Goal: Check status: Check status

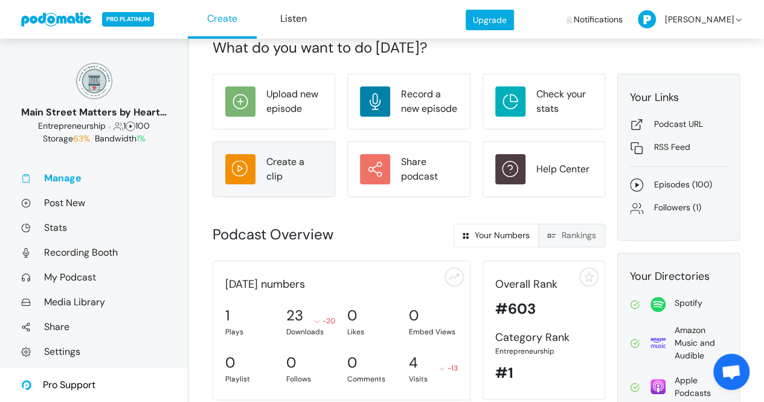
scroll to position [133, 0]
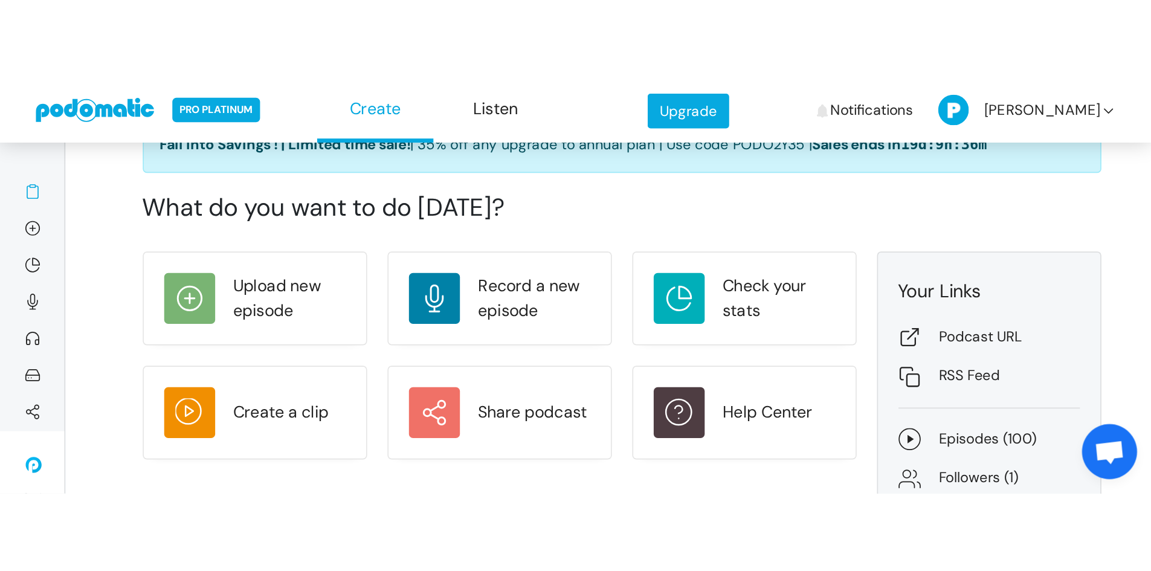
scroll to position [45, 0]
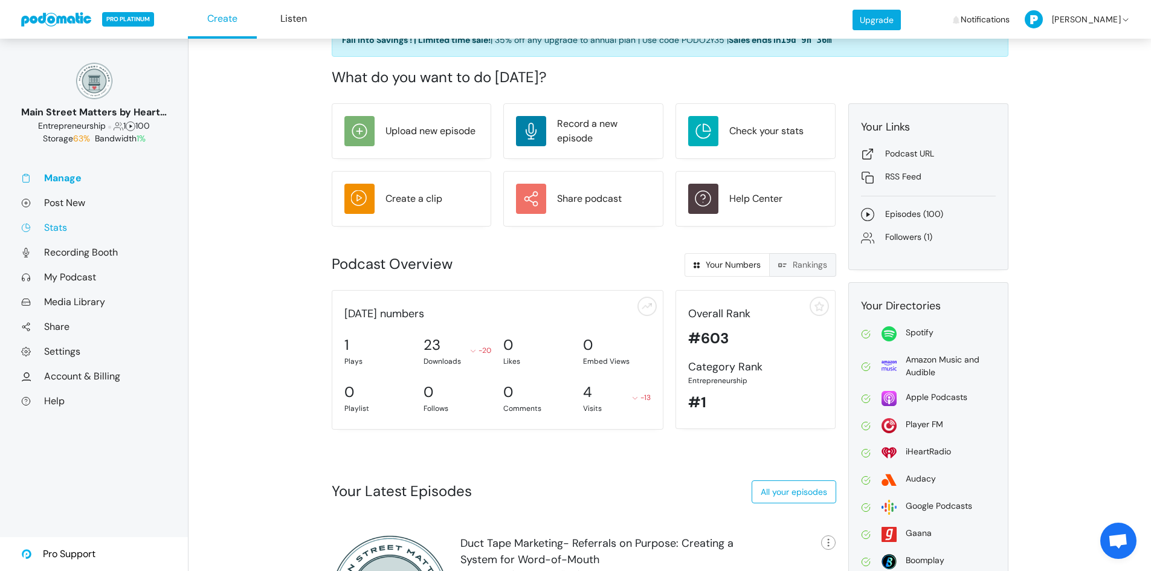
click at [59, 231] on link "Stats" at bounding box center [94, 227] width 146 height 13
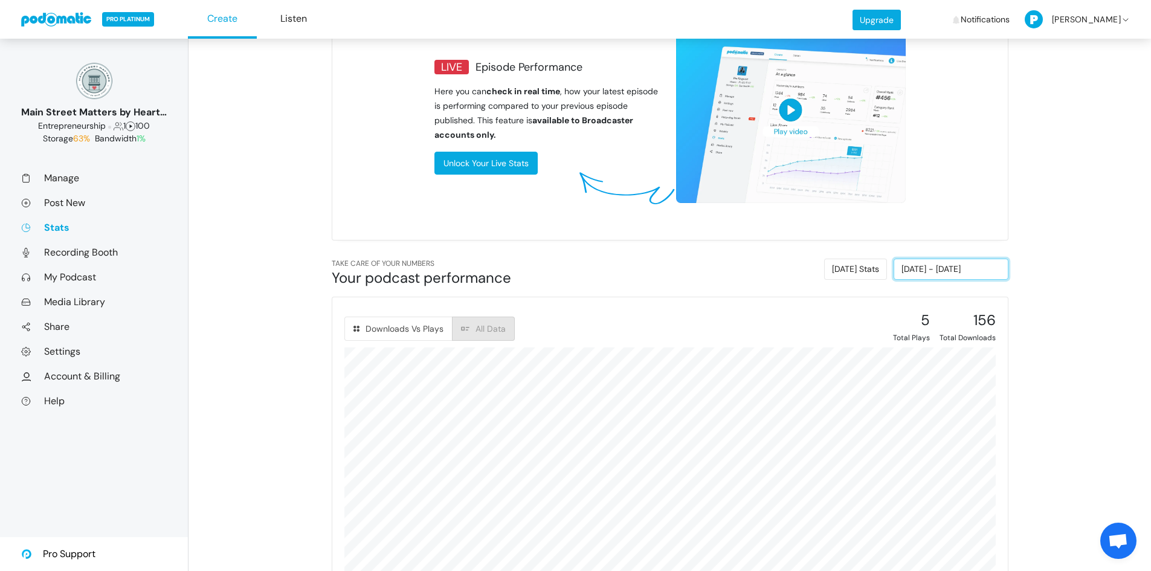
click at [933, 274] on input "09/03/2025 - 09/09/2025" at bounding box center [950, 268] width 115 height 21
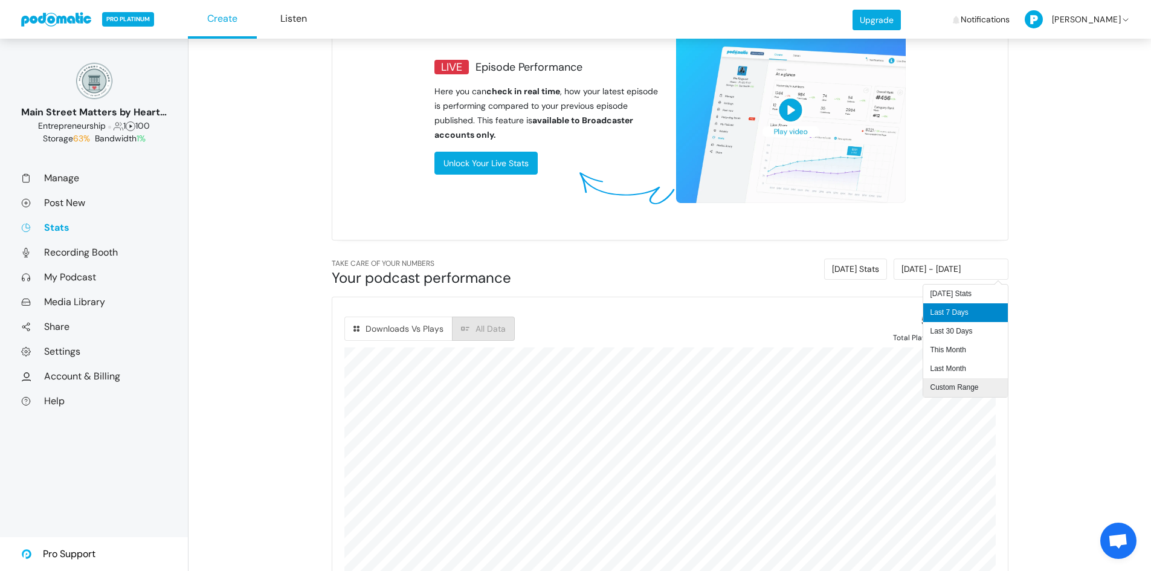
click at [949, 382] on li "Custom Range" at bounding box center [965, 387] width 85 height 19
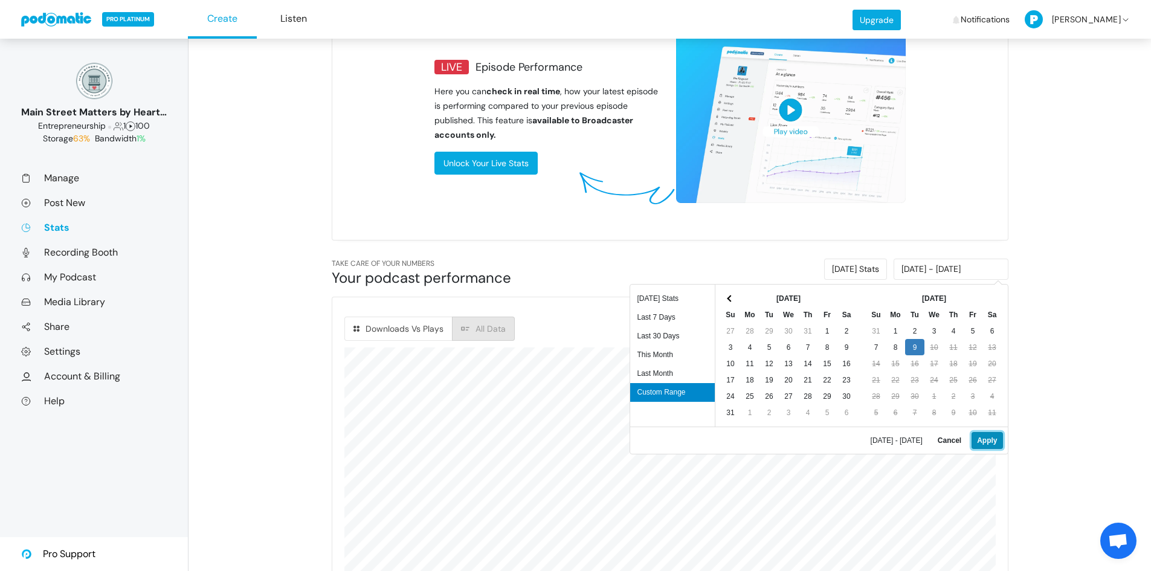
click at [989, 440] on button "Apply" at bounding box center [986, 440] width 31 height 17
type input "09/09/2025 - 09/09/2025"
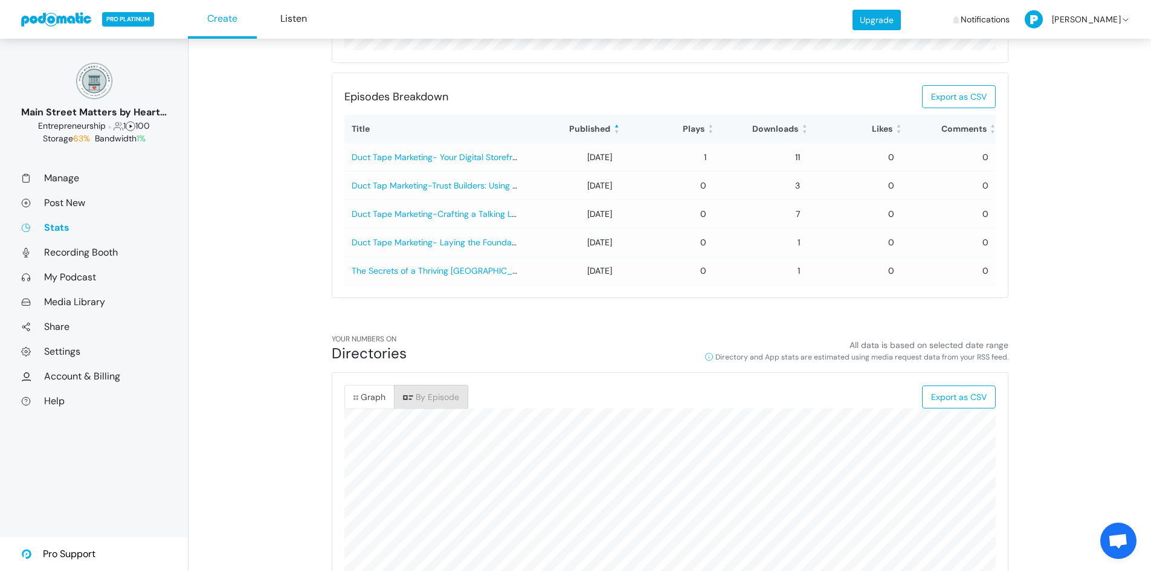
scroll to position [846, 0]
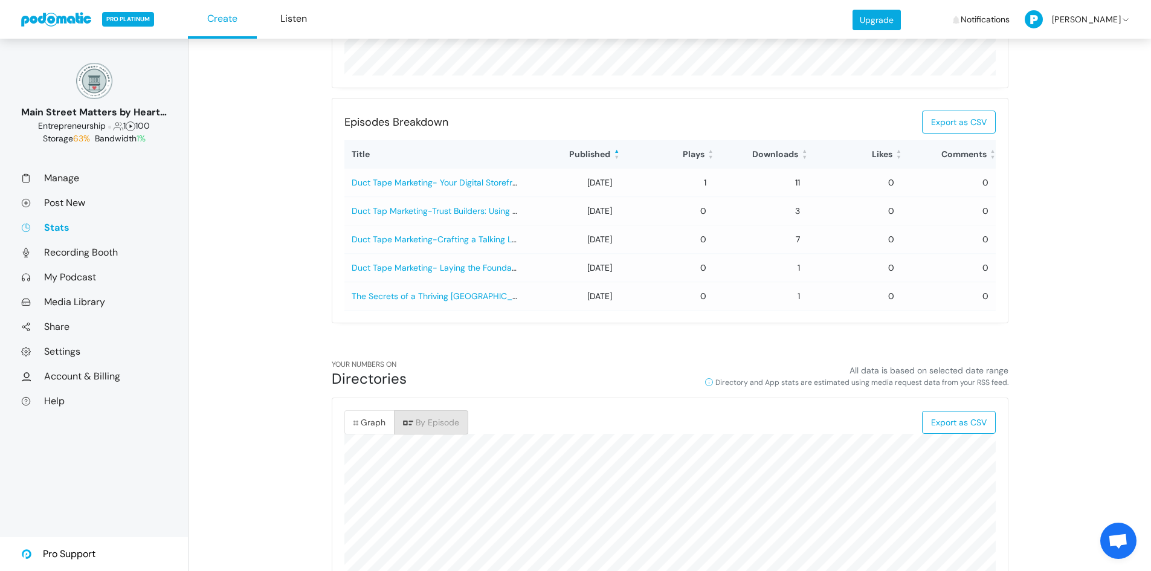
click at [452, 425] on span "By Episode" at bounding box center [437, 422] width 43 height 11
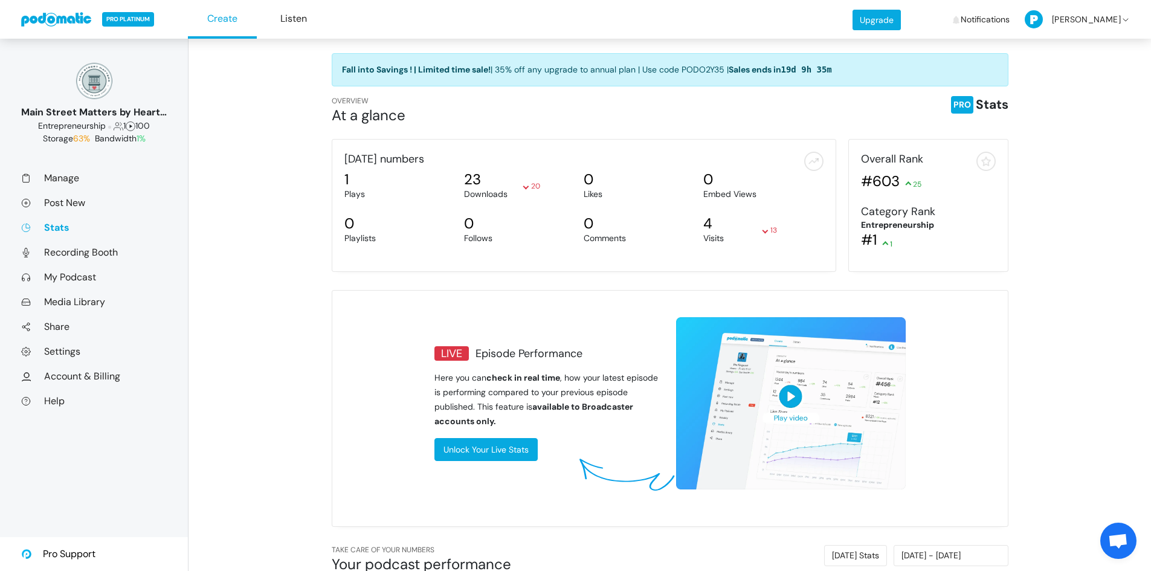
scroll to position [0, 0]
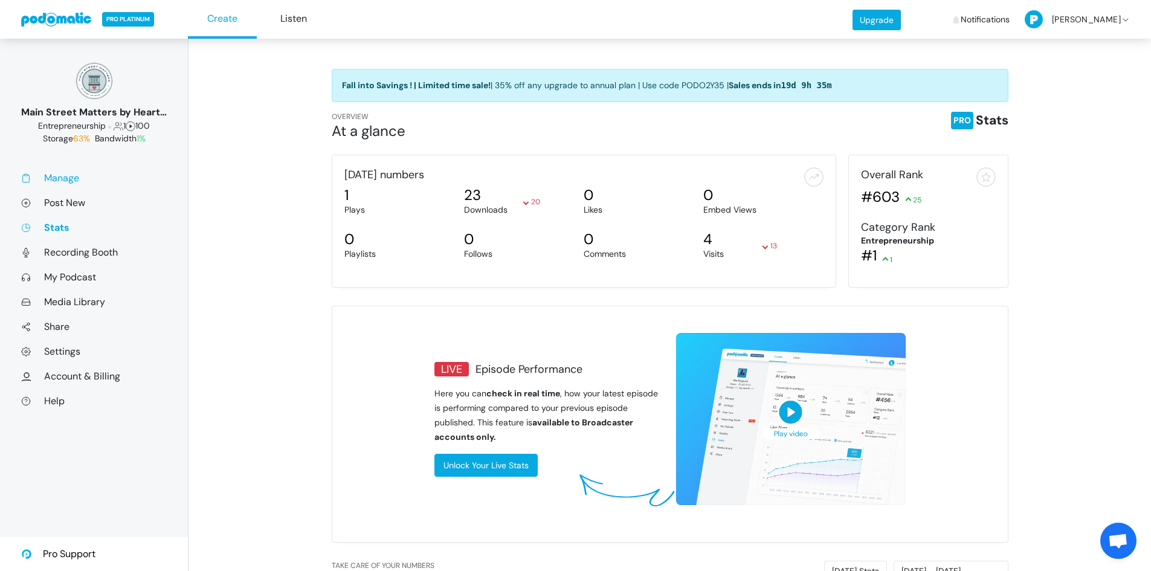
click at [77, 177] on link "Manage" at bounding box center [94, 178] width 146 height 13
